Goal: Transaction & Acquisition: Purchase product/service

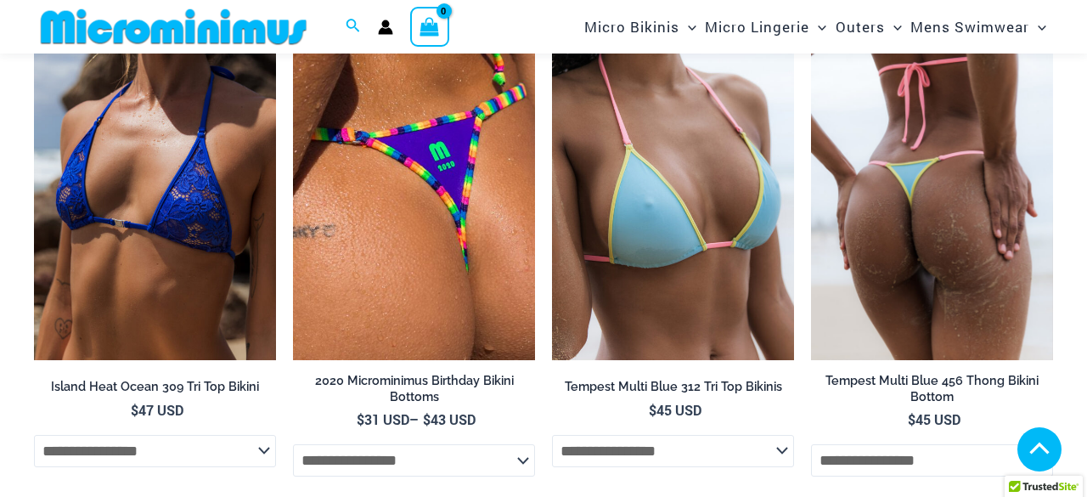
scroll to position [3213, 0]
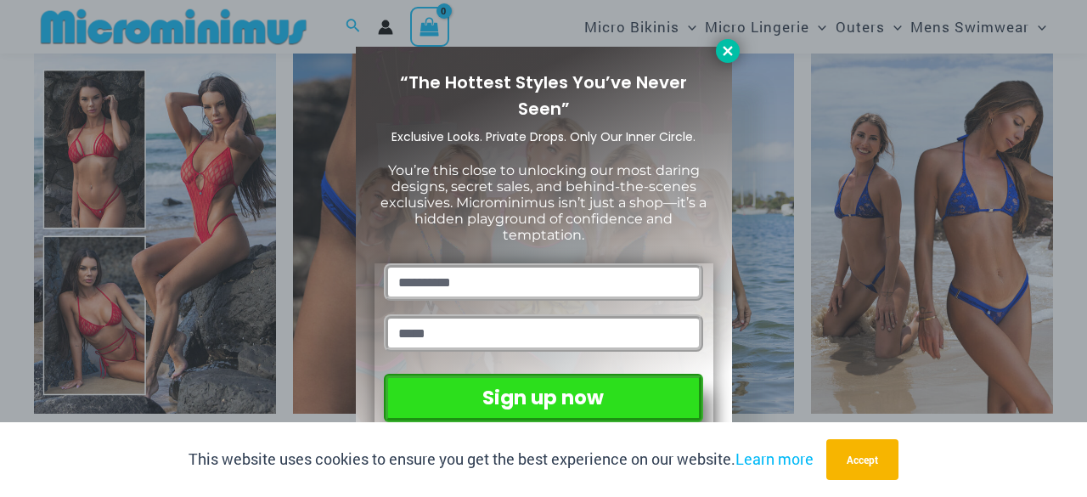
click at [726, 48] on icon at bounding box center [727, 50] width 9 height 9
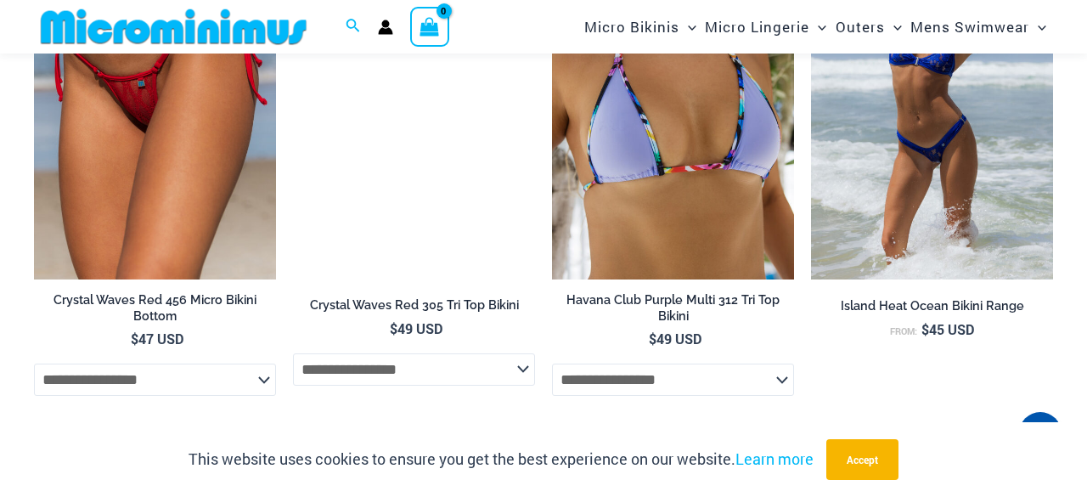
scroll to position [4753, 0]
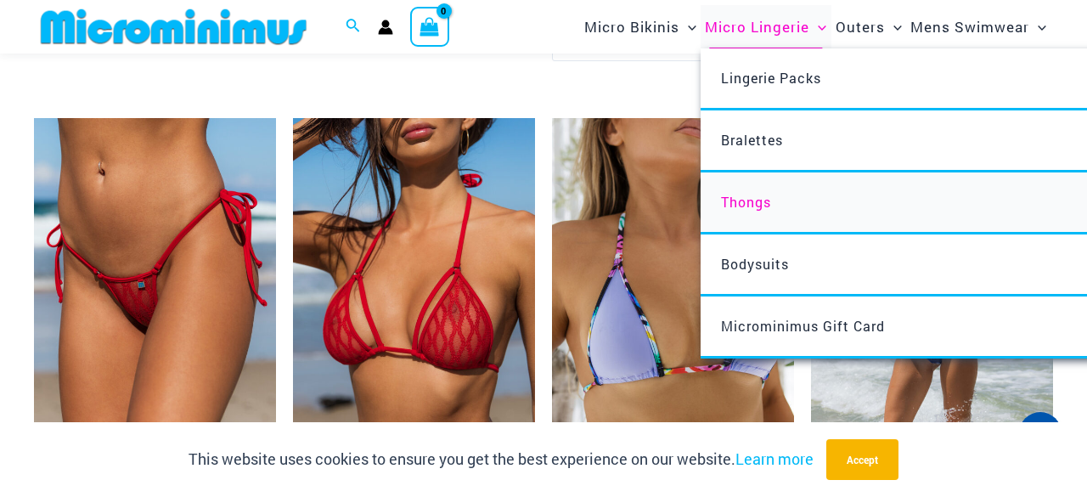
click at [764, 201] on span "Thongs" at bounding box center [746, 202] width 50 height 18
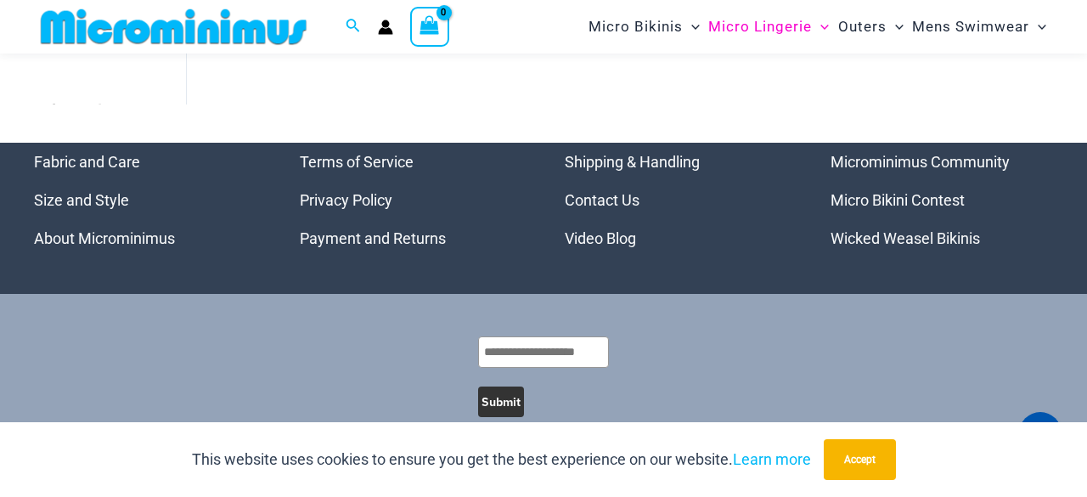
scroll to position [1960, 0]
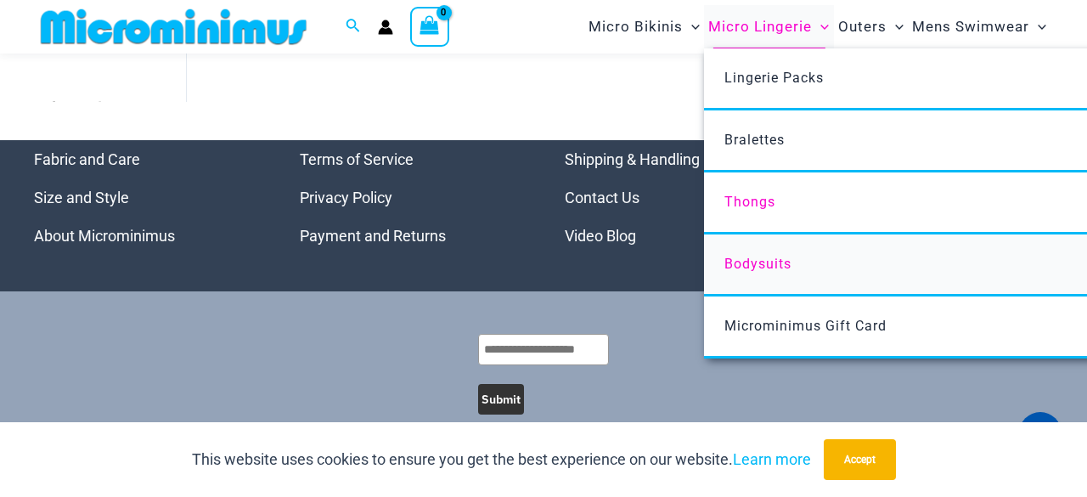
click at [744, 261] on span "Bodysuits" at bounding box center [757, 264] width 67 height 16
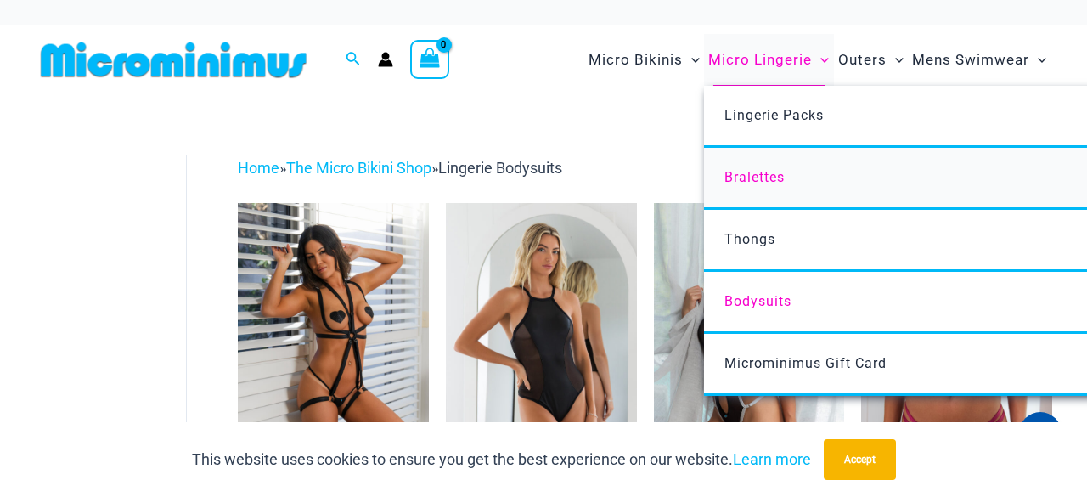
click at [761, 172] on span "Bralettes" at bounding box center [754, 177] width 60 height 16
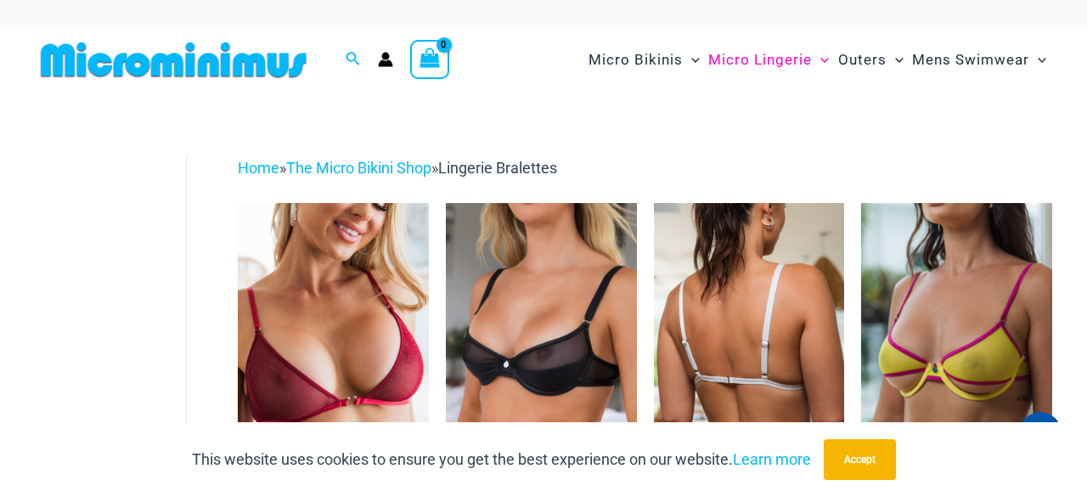
click at [769, 296] on img at bounding box center [749, 346] width 191 height 286
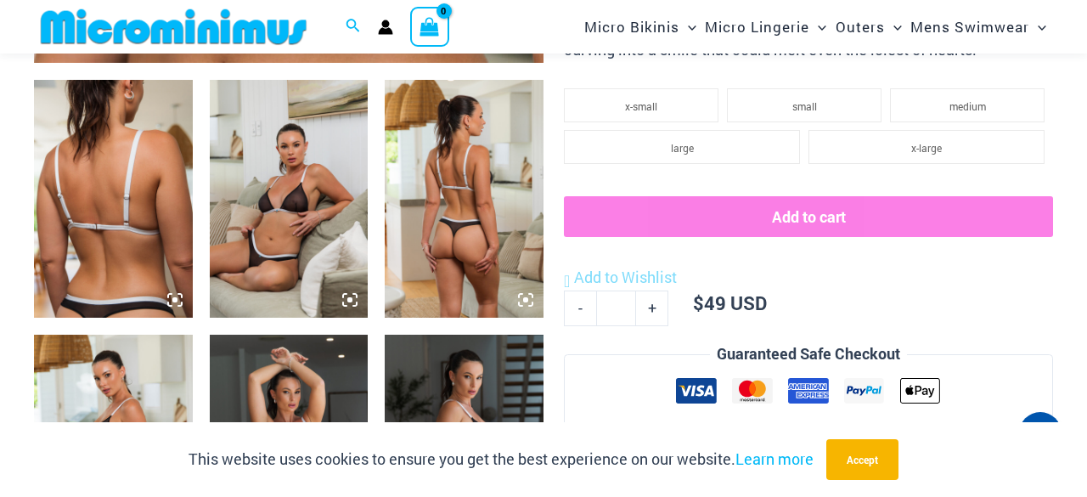
scroll to position [857, 0]
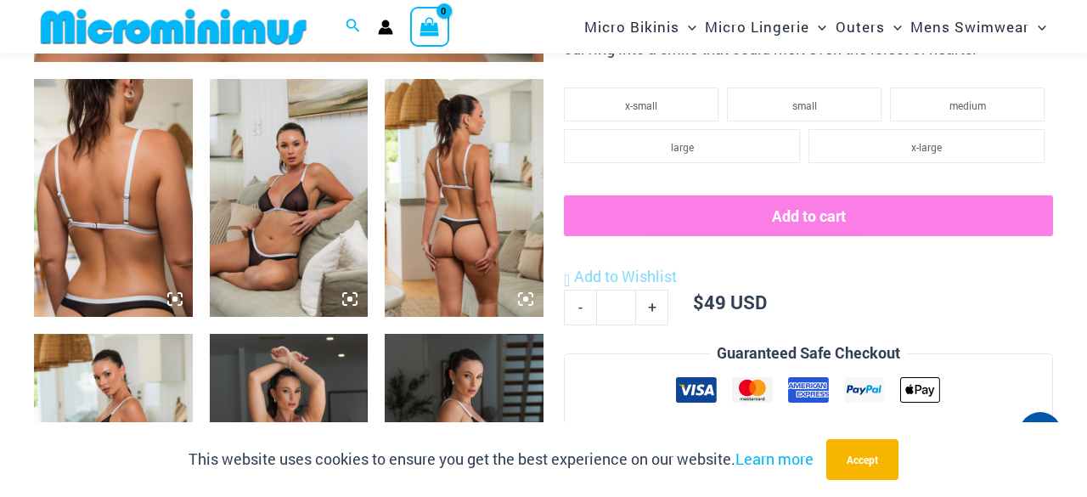
click at [346, 301] on icon at bounding box center [349, 298] width 15 height 15
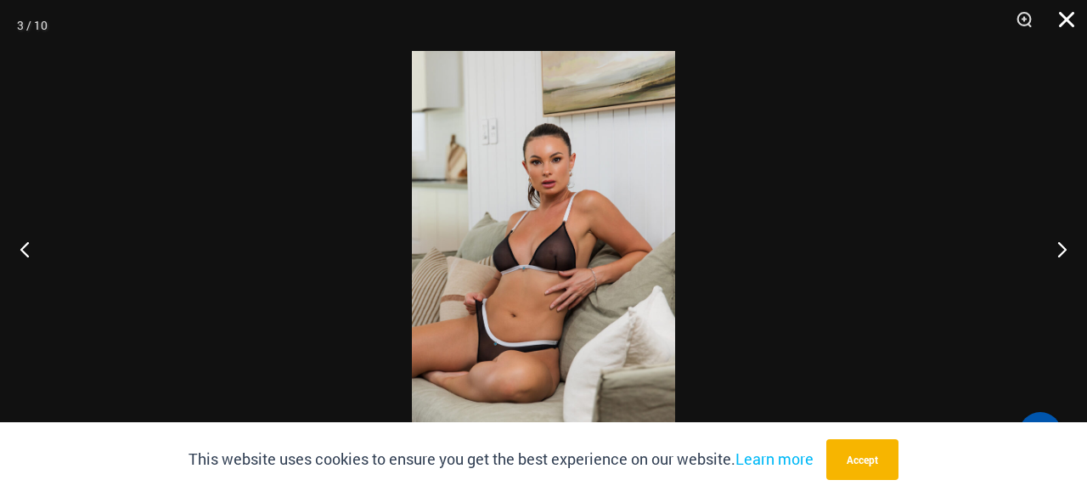
click at [1060, 15] on button "Close" at bounding box center [1060, 25] width 42 height 51
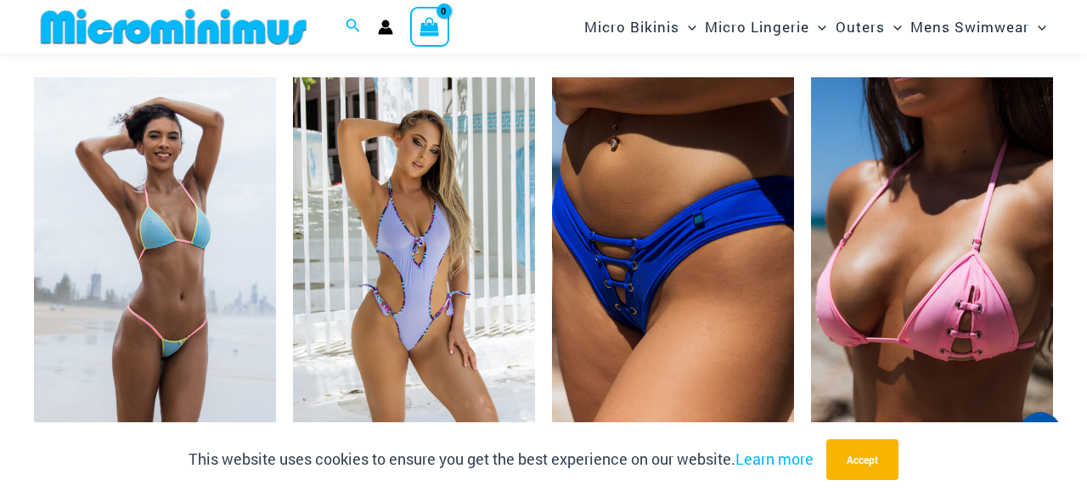
scroll to position [2854, 0]
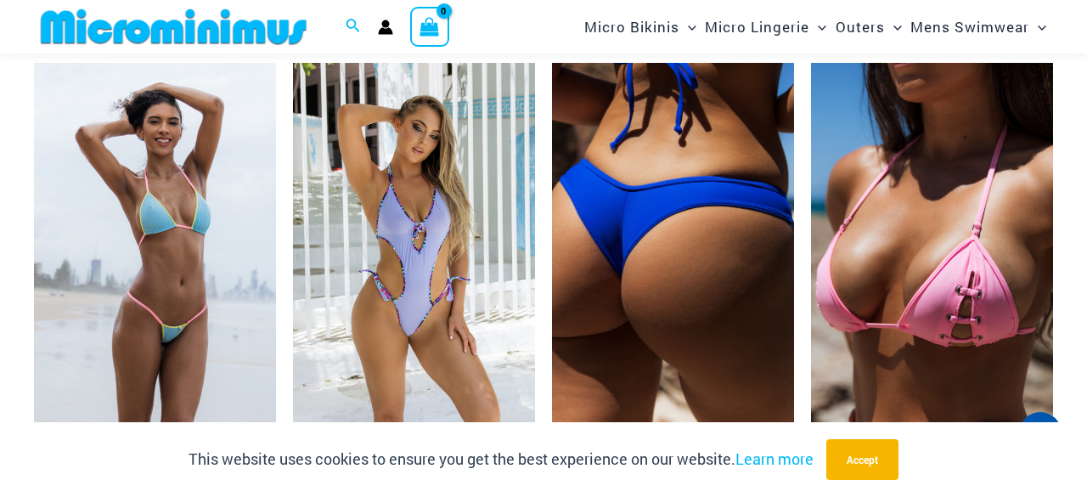
click at [736, 237] on img at bounding box center [673, 244] width 242 height 363
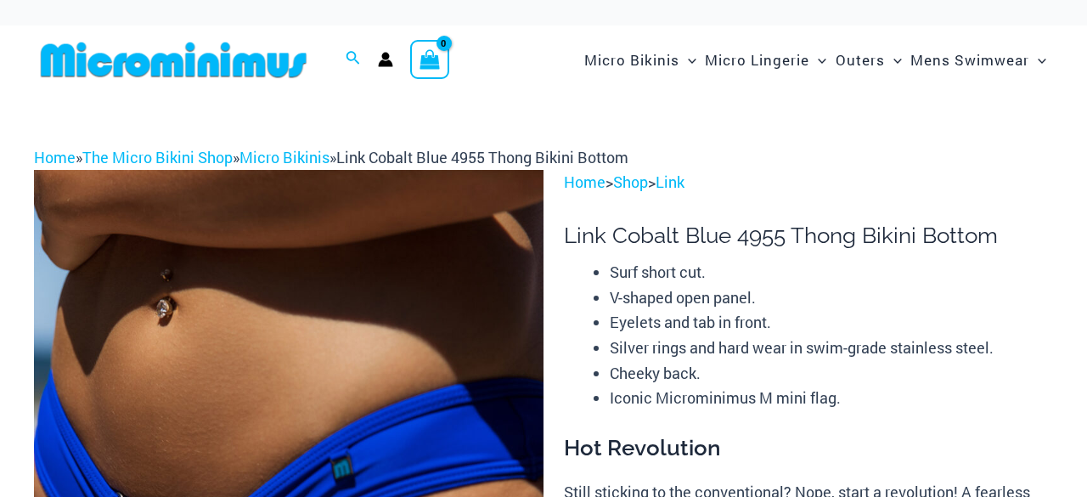
scroll to position [231, 0]
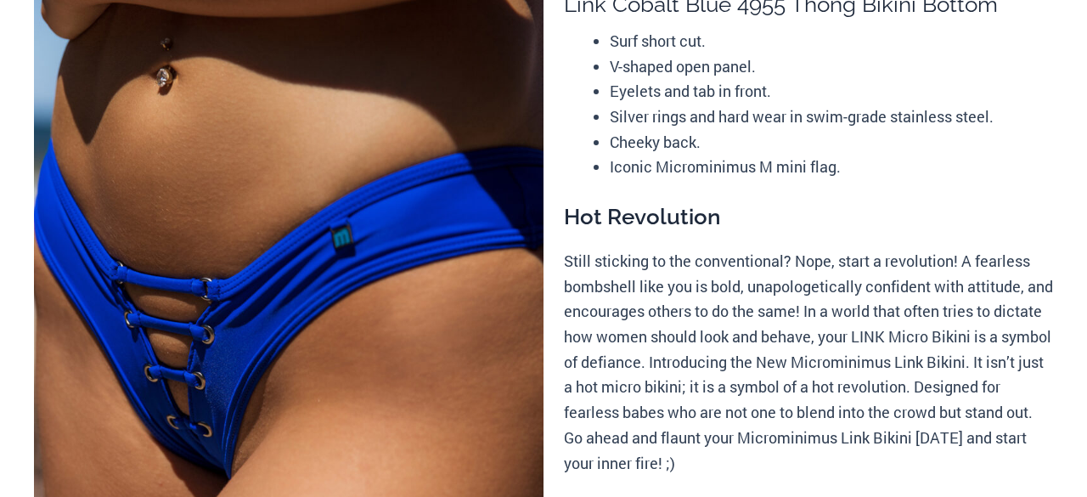
click at [511, 87] on img at bounding box center [288, 321] width 509 height 764
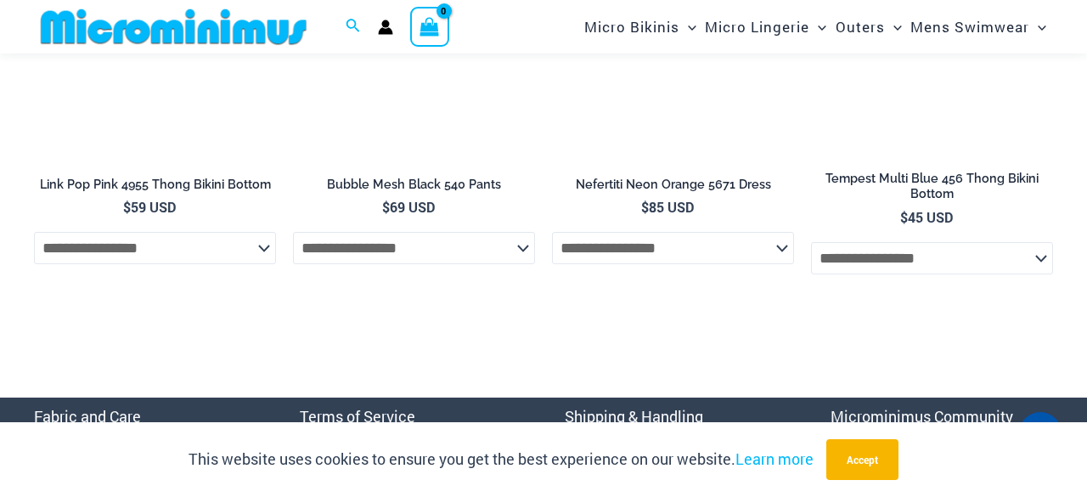
scroll to position [5836, 0]
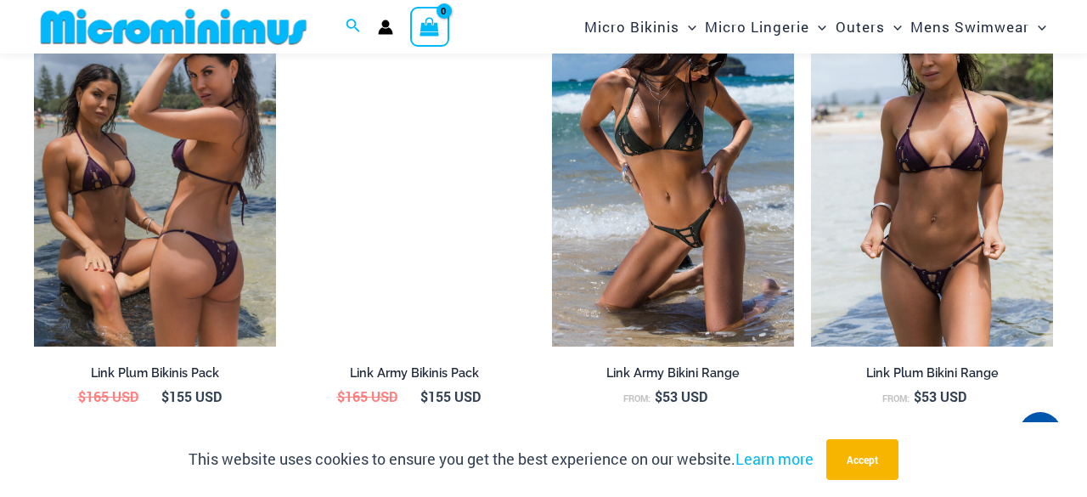
scroll to position [1642, 0]
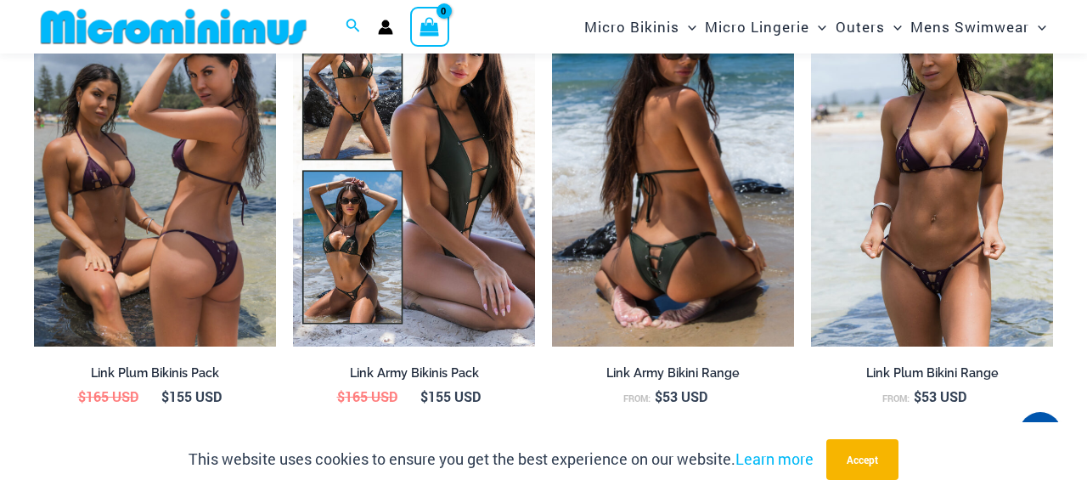
click at [646, 234] on img at bounding box center [673, 165] width 242 height 363
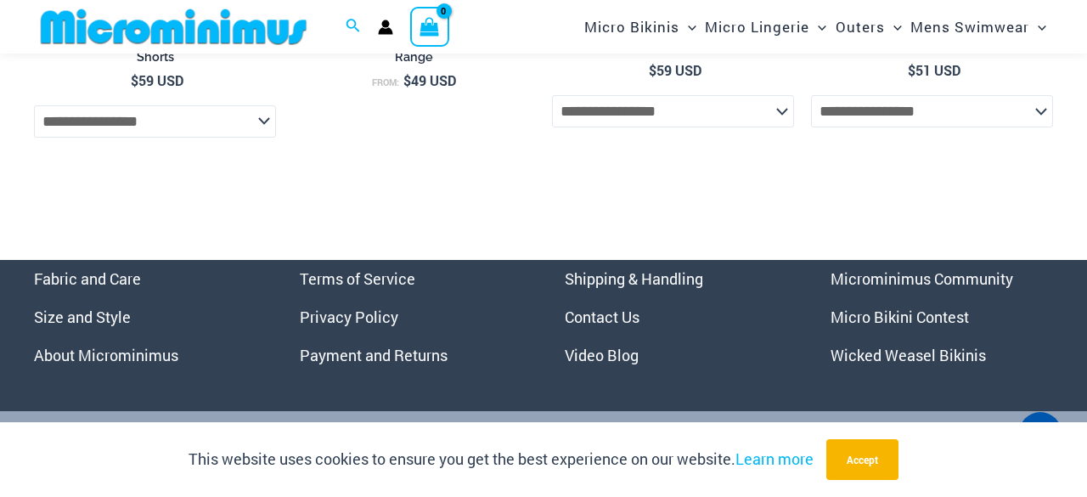
scroll to position [6239, 0]
